Goal: Navigation & Orientation: Find specific page/section

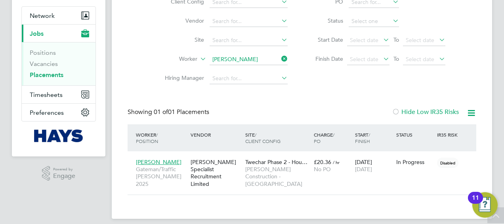
scroll to position [30, 69]
click at [226, 178] on div "[PERSON_NAME] Specialist Recruitment Limited" at bounding box center [216, 172] width 55 height 37
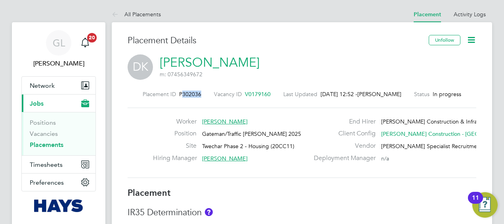
drag, startPoint x: 195, startPoint y: 95, endPoint x: 176, endPoint y: 96, distance: 19.0
click at [176, 96] on div "Placement ID P302036 Vacancy ID V0179160 Last Updated 27 Aug 2025, 12:52 - Gemm…" at bounding box center [302, 93] width 349 height 7
copy span "302036"
click at [36, 144] on link "Placements" at bounding box center [47, 145] width 34 height 8
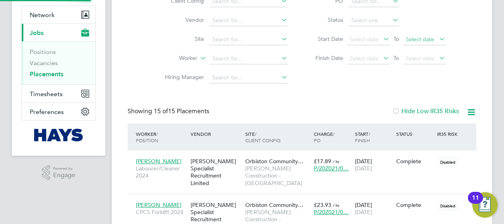
scroll to position [4, 4]
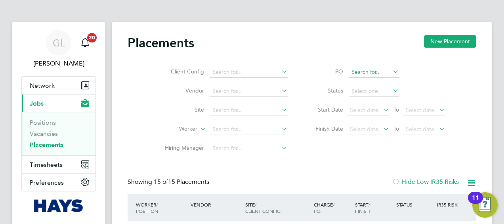
click at [364, 71] on input at bounding box center [374, 72] width 50 height 11
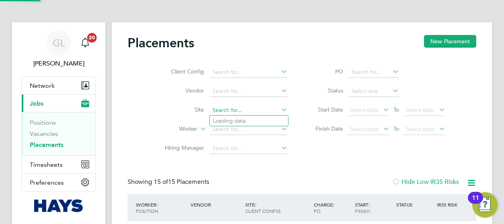
click at [236, 109] on input at bounding box center [249, 110] width 78 height 11
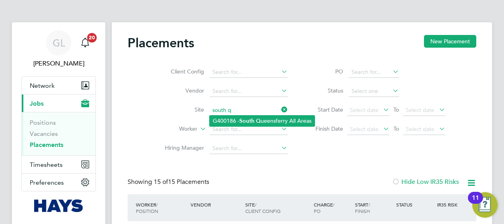
click at [242, 119] on b "South" at bounding box center [246, 120] width 15 height 7
type input "G400186 - South Queensferry All Areas"
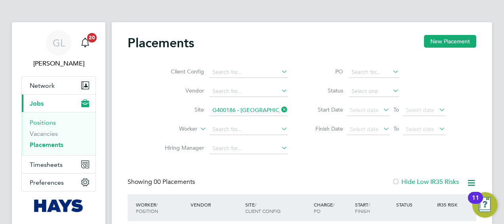
click at [44, 124] on link "Positions" at bounding box center [43, 123] width 26 height 8
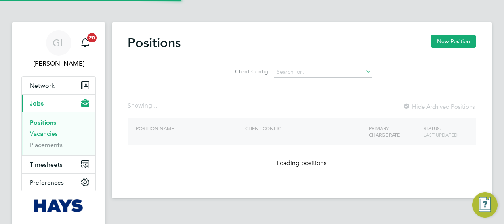
click at [47, 133] on link "Vacancies" at bounding box center [44, 134] width 28 height 8
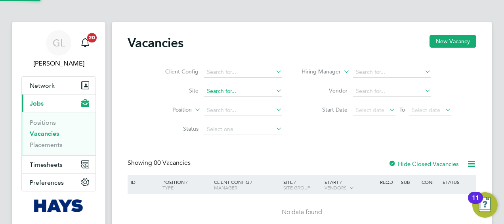
click at [216, 92] on input at bounding box center [243, 91] width 78 height 11
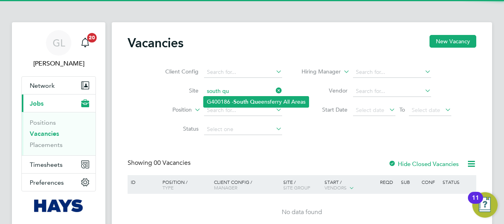
drag, startPoint x: 237, startPoint y: 101, endPoint x: 243, endPoint y: 104, distance: 7.4
click at [237, 101] on b "South" at bounding box center [241, 101] width 15 height 7
type input "G400186 - South Queensferry All Areas"
